Goal: Information Seeking & Learning: Learn about a topic

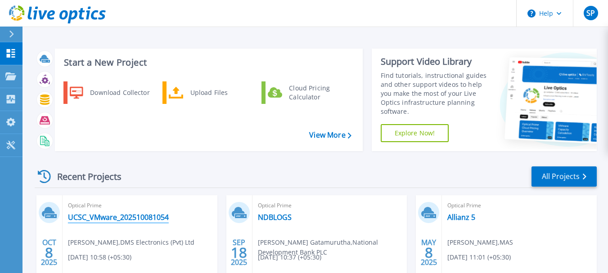
click at [112, 221] on link "UCSC_VMware_202510081054" at bounding box center [118, 217] width 101 height 9
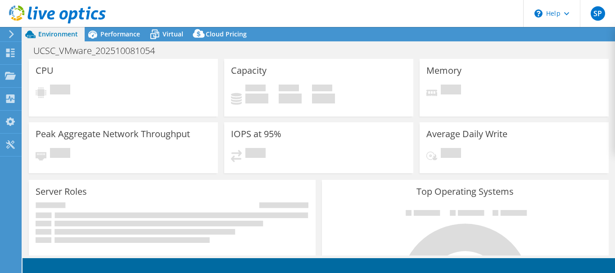
select select "USD"
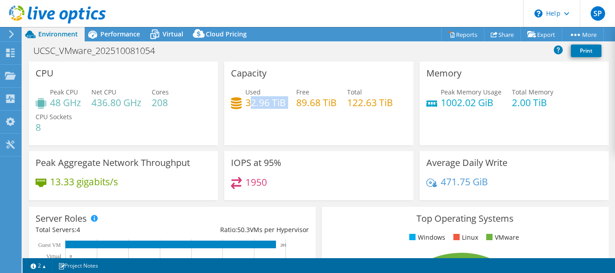
drag, startPoint x: 287, startPoint y: 103, endPoint x: 247, endPoint y: 107, distance: 40.2
click at [247, 107] on div "Used 32.96 TiB Free 89.68 TiB Total 122.63 TiB" at bounding box center [318, 101] width 175 height 29
drag, startPoint x: 170, startPoint y: 104, endPoint x: 153, endPoint y: 103, distance: 16.7
click at [153, 103] on div "Peak CPU 48 GHz Net CPU 436.80 GHz Cores 208 CPU Sockets 8" at bounding box center [123, 114] width 175 height 54
click at [176, 107] on div "Peak CPU 48 GHz Net CPU 436.80 GHz Cores 208 CPU Sockets 8" at bounding box center [123, 114] width 175 height 54
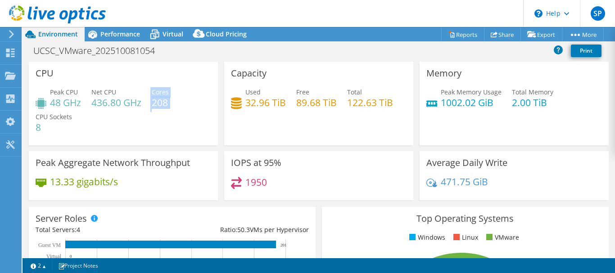
drag, startPoint x: 176, startPoint y: 104, endPoint x: 151, endPoint y: 104, distance: 25.2
click at [151, 104] on div "Peak CPU 48 GHz Net CPU 436.80 GHz Cores 208 CPU Sockets 8" at bounding box center [123, 114] width 175 height 54
click at [175, 104] on div "Peak CPU 48 GHz Net CPU 436.80 GHz Cores 208 CPU Sockets 8" at bounding box center [123, 114] width 175 height 54
click at [119, 40] on div "Performance" at bounding box center [116, 34] width 62 height 14
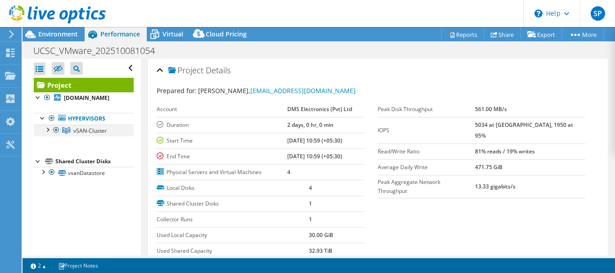
click at [49, 130] on div at bounding box center [47, 129] width 9 height 9
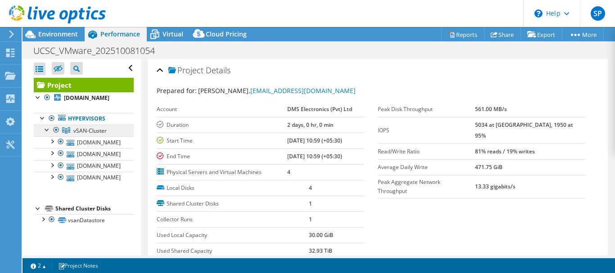
click at [88, 128] on span "vSAN-Cluster" at bounding box center [89, 131] width 33 height 8
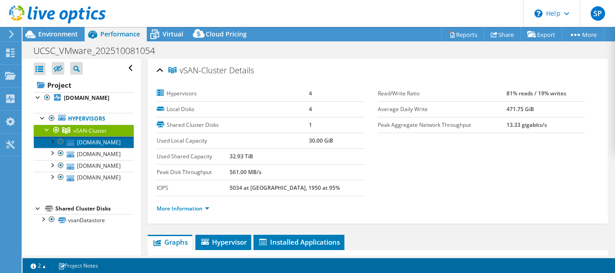
click at [91, 143] on link "vsan2.intl.ucsc.lk" at bounding box center [84, 142] width 100 height 12
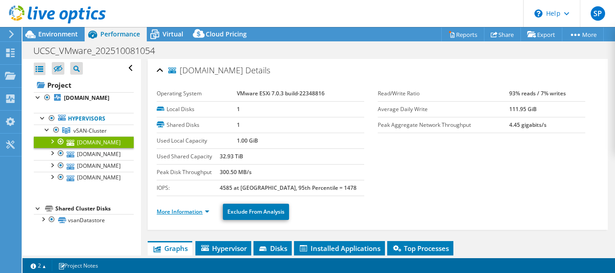
click at [186, 211] on link "More Information" at bounding box center [183, 212] width 53 height 8
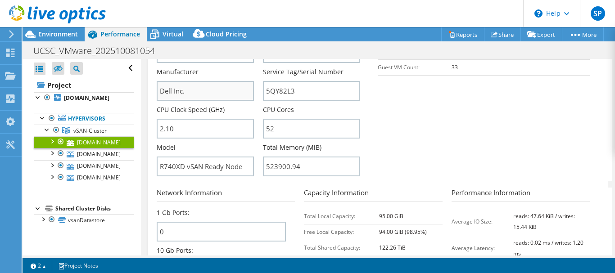
scroll to position [270, 0]
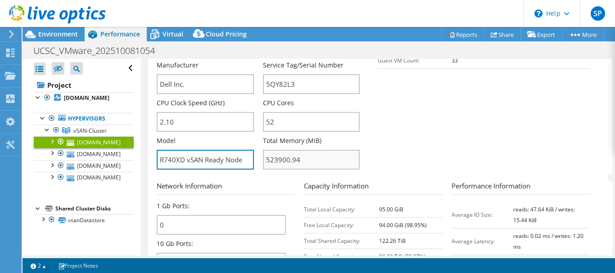
drag, startPoint x: 160, startPoint y: 161, endPoint x: 287, endPoint y: 163, distance: 126.4
click at [470, 143] on section "Server Information Server Name vsan2.intl.ucsc.lk CPU Description Intel(R) Xeon…" at bounding box center [380, 69] width 446 height 210
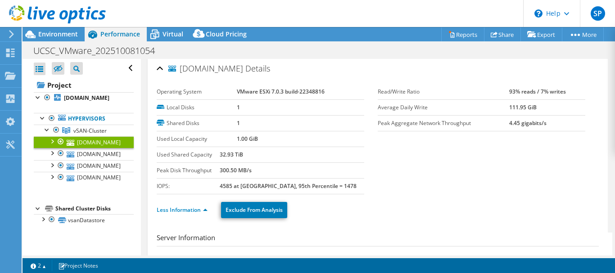
scroll to position [0, 0]
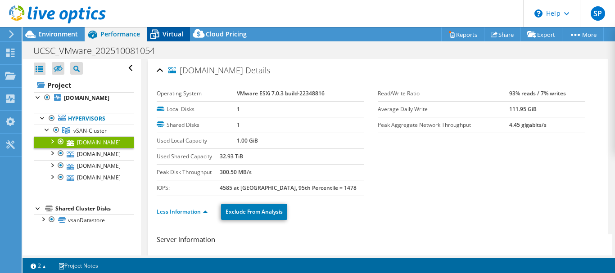
click at [172, 35] on span "Virtual" at bounding box center [172, 34] width 21 height 9
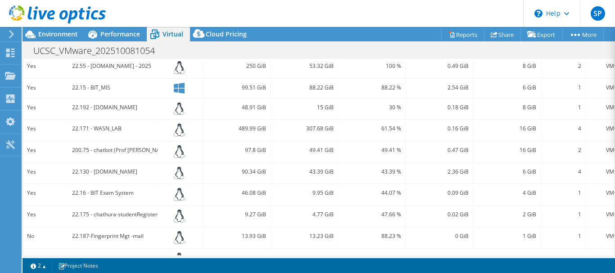
scroll to position [360, 0]
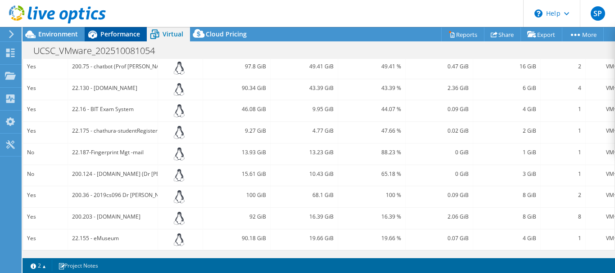
click at [115, 34] on span "Performance" at bounding box center [120, 34] width 40 height 9
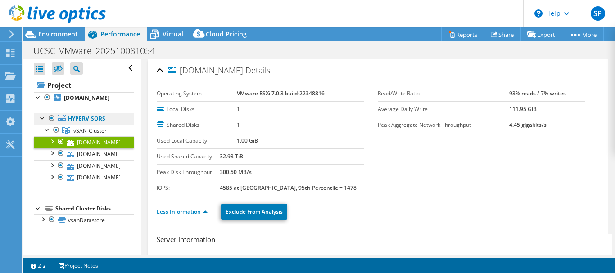
click at [93, 116] on link "Hypervisors" at bounding box center [84, 119] width 100 height 12
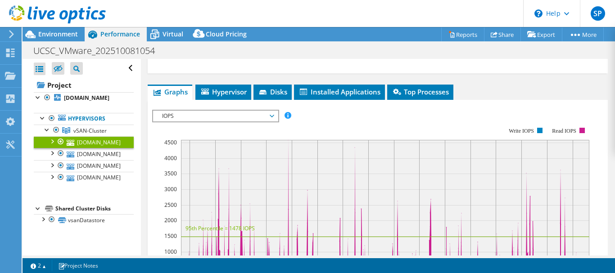
scroll to position [593, 0]
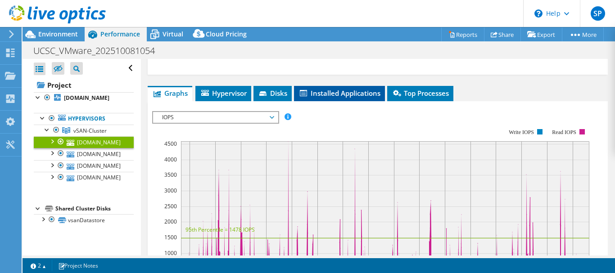
click at [337, 96] on span "Installed Applications" at bounding box center [339, 93] width 82 height 9
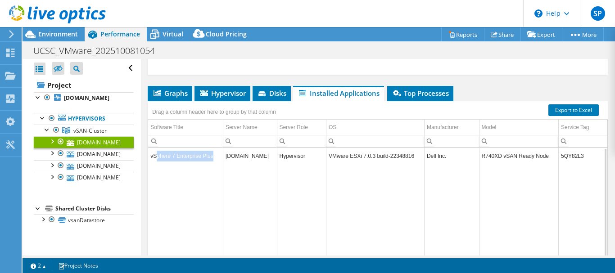
drag, startPoint x: 212, startPoint y: 157, endPoint x: 156, endPoint y: 158, distance: 56.3
click at [156, 158] on td "vSphere 7 Enterprise Plus" at bounding box center [185, 156] width 75 height 16
click at [103, 152] on link "vsan3.intl.ucsc.lk" at bounding box center [84, 154] width 100 height 12
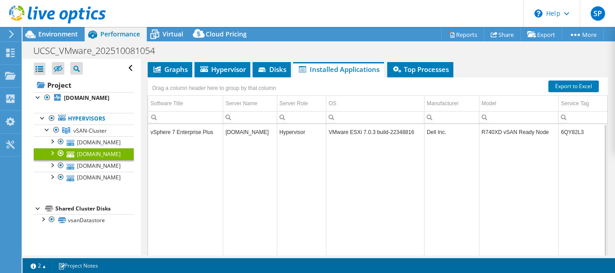
scroll to position [136, 0]
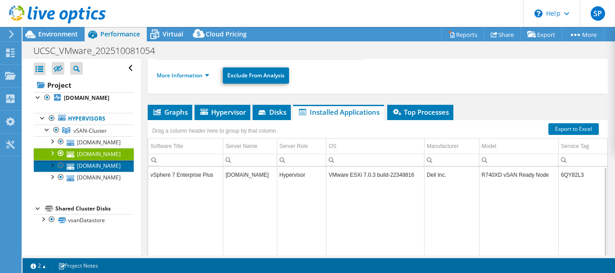
click at [91, 169] on link "vsan4.intl.ucsc.lk" at bounding box center [84, 166] width 100 height 12
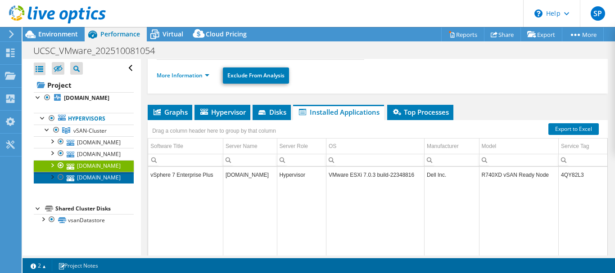
click at [104, 175] on link "vsan1.intl.ucsc.lk" at bounding box center [84, 178] width 100 height 12
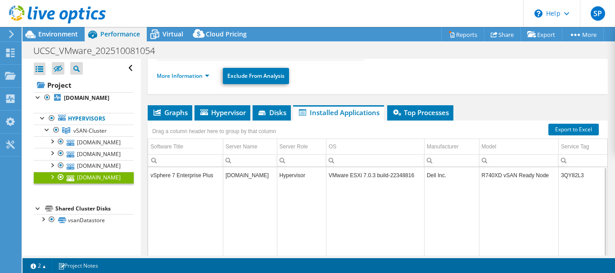
scroll to position [180, 0]
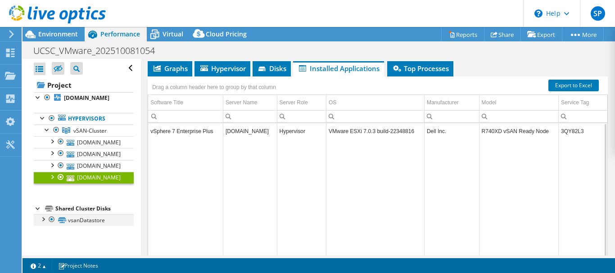
click at [44, 220] on div at bounding box center [42, 218] width 9 height 9
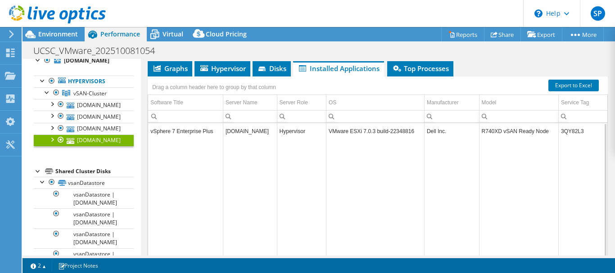
scroll to position [16, 0]
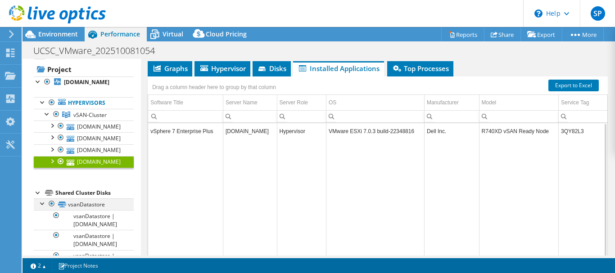
click at [41, 203] on div at bounding box center [42, 202] width 9 height 9
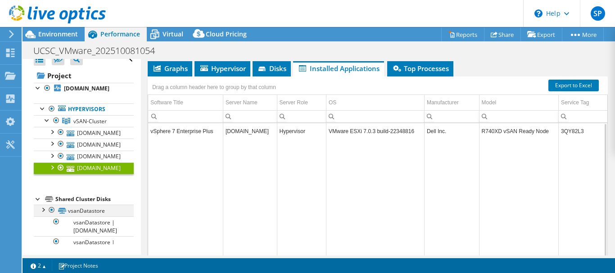
scroll to position [0, 0]
